Goal: Transaction & Acquisition: Purchase product/service

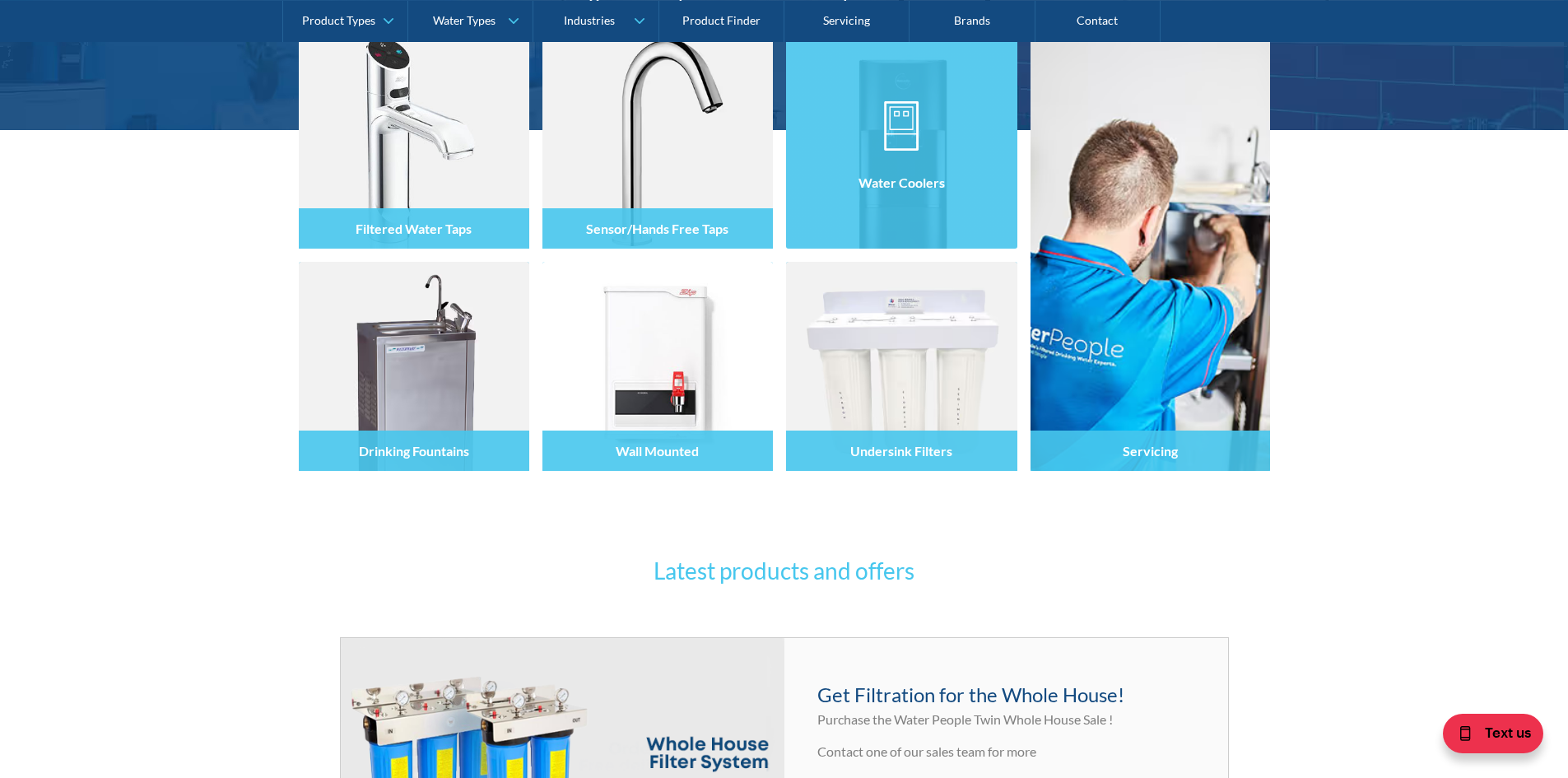
scroll to position [329, 0]
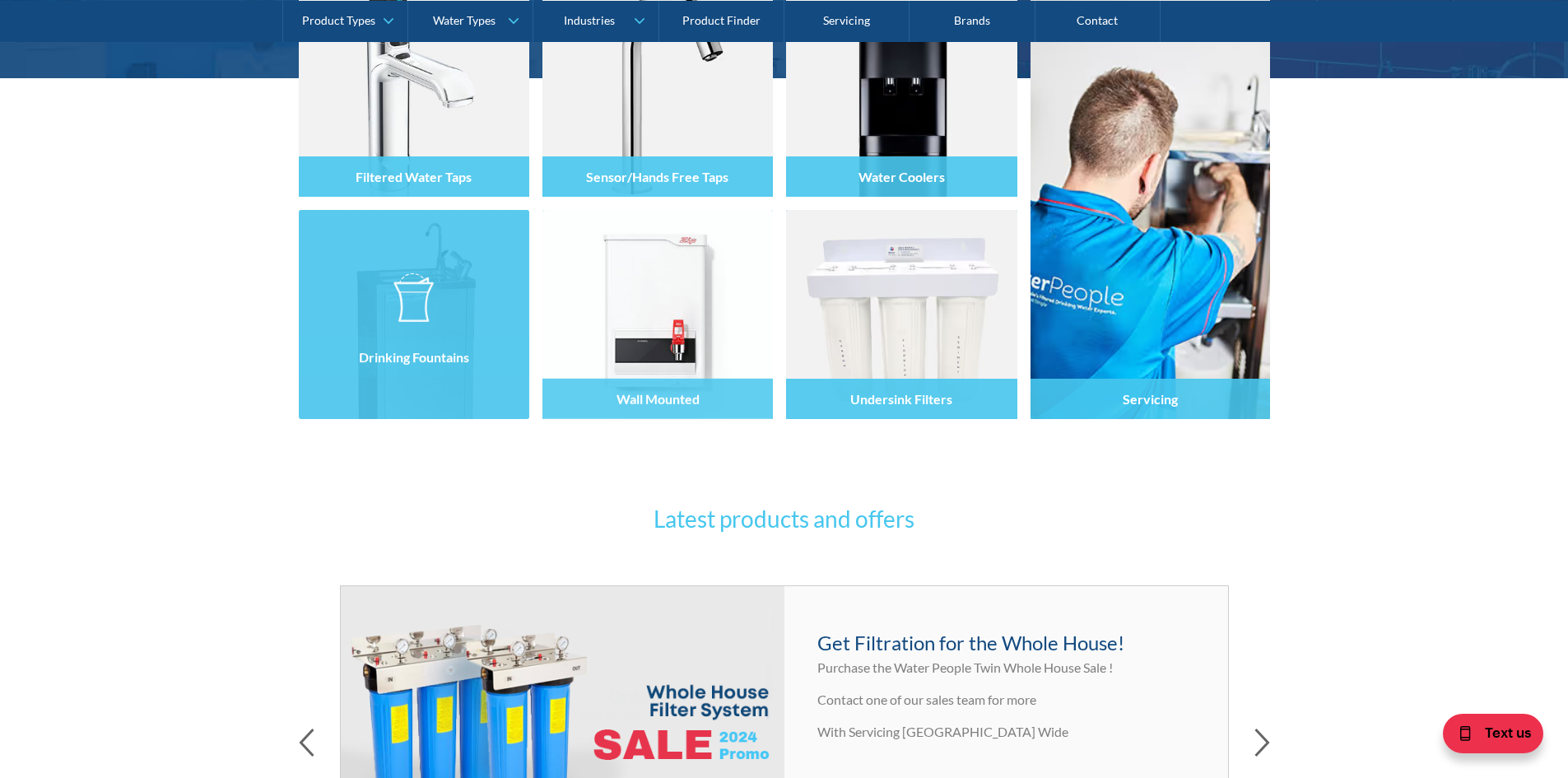
click at [433, 357] on h4 "Drinking Fountains" at bounding box center [414, 357] width 110 height 16
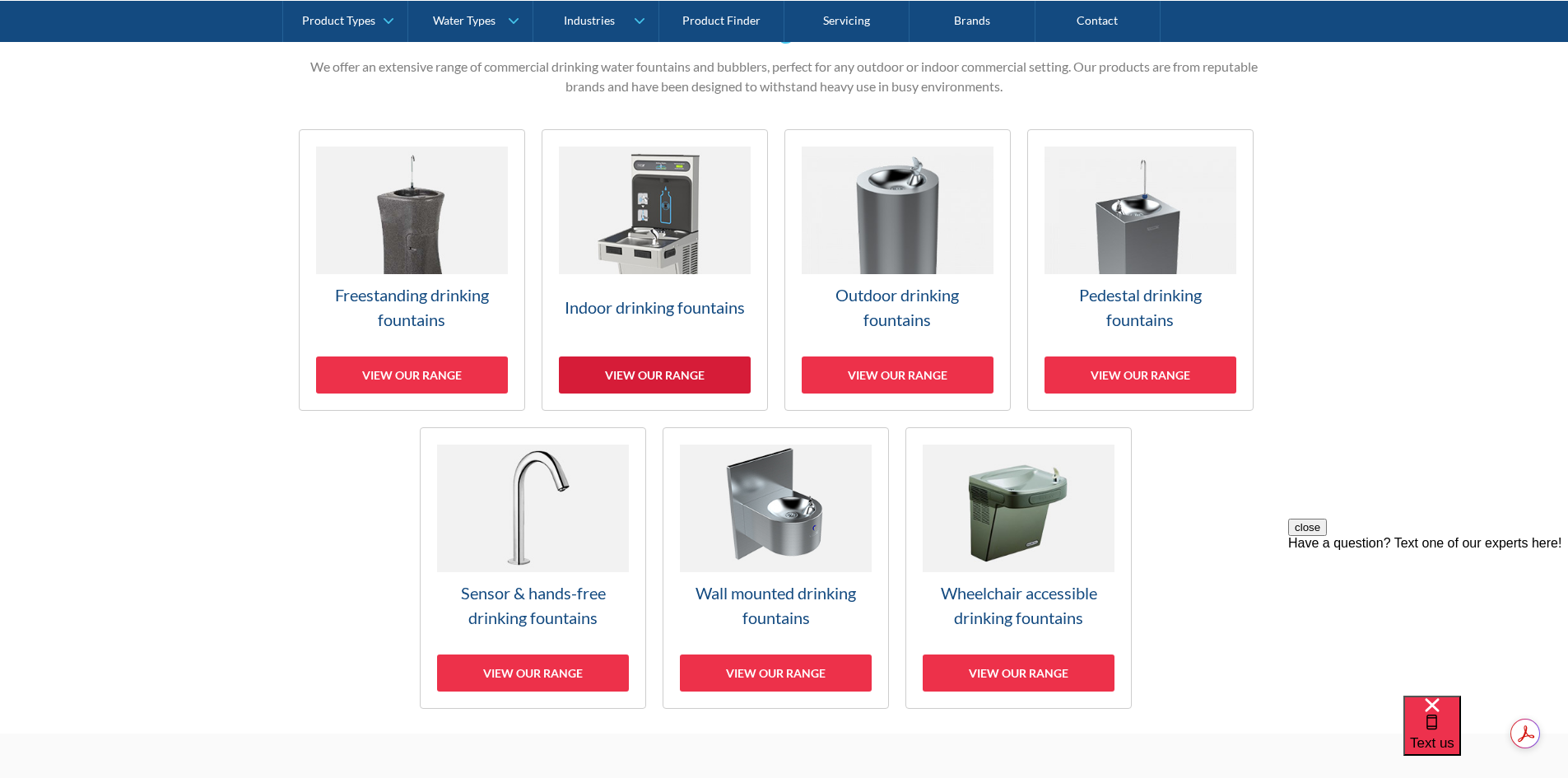
click at [679, 373] on div "View our range" at bounding box center [655, 375] width 192 height 37
